Goal: Task Accomplishment & Management: Manage account settings

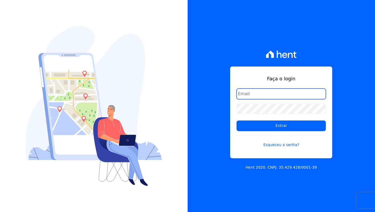
click at [0, 212] on com-1password-button at bounding box center [0, 212] width 0 height 0
type input "davinovaes.cel@gmail.com"
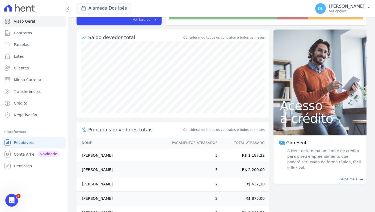
scroll to position [60, 0]
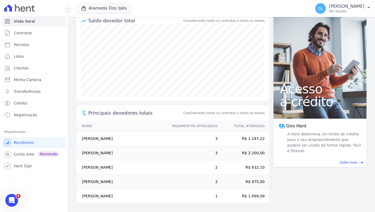
click at [116, 167] on td "José Roberto Cavalcante De Araujo" at bounding box center [122, 167] width 90 height 14
click at [149, 181] on td "Maria Aparecida Silva Sousa" at bounding box center [122, 182] width 90 height 14
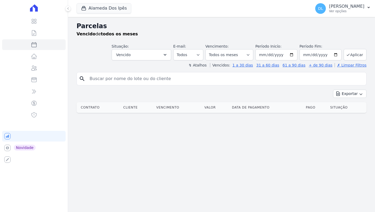
select select
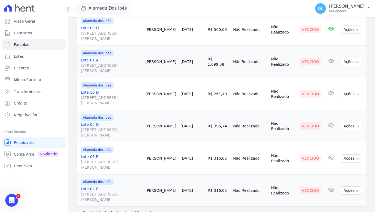
scroll to position [308, 0]
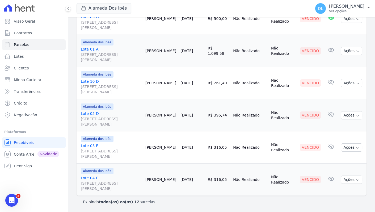
click at [96, 147] on link "Lote 03 F [STREET_ADDRESS][PERSON_NAME]" at bounding box center [111, 151] width 60 height 16
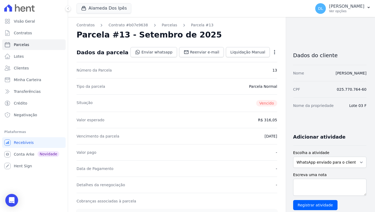
select select
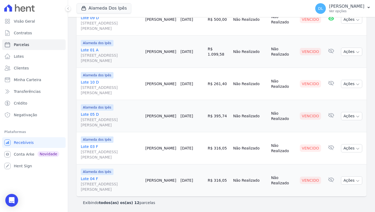
scroll to position [308, 0]
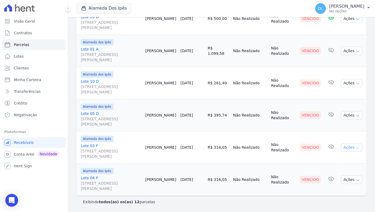
click at [353, 148] on button "Ações" at bounding box center [351, 147] width 21 height 8
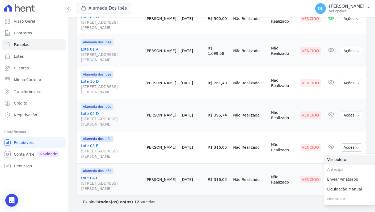
click at [348, 158] on link "Ver boleto" at bounding box center [349, 160] width 51 height 10
click at [282, 185] on td "Não Realizado" at bounding box center [283, 180] width 29 height 32
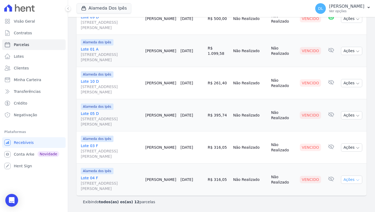
click at [354, 177] on button "Ações" at bounding box center [351, 179] width 21 height 8
click at [344, 189] on link "Ver boleto" at bounding box center [349, 192] width 51 height 10
